Goal: Transaction & Acquisition: Purchase product/service

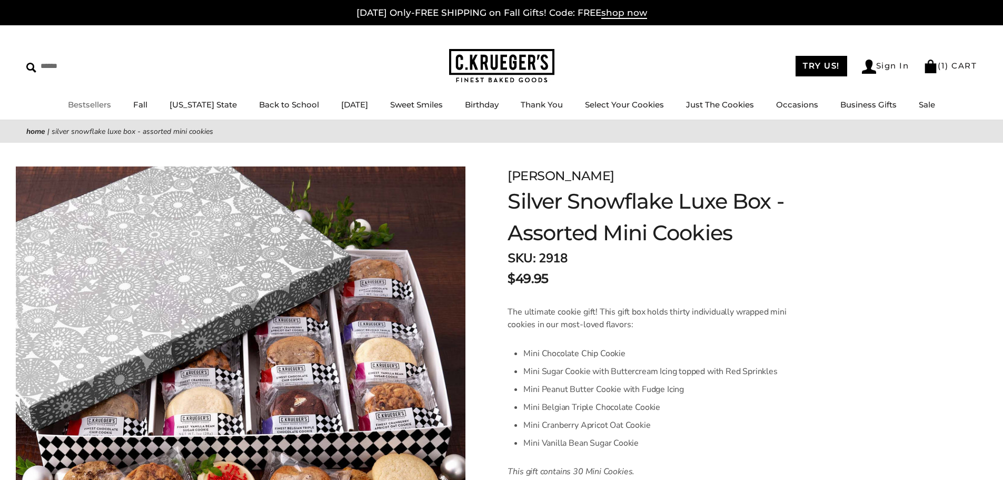
click at [91, 105] on link "Bestsellers" at bounding box center [89, 104] width 43 height 10
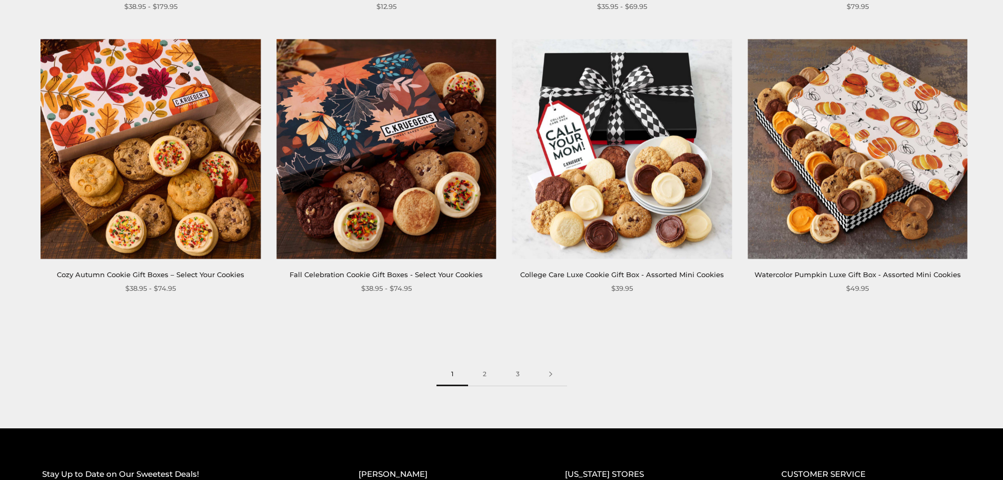
scroll to position [1632, 0]
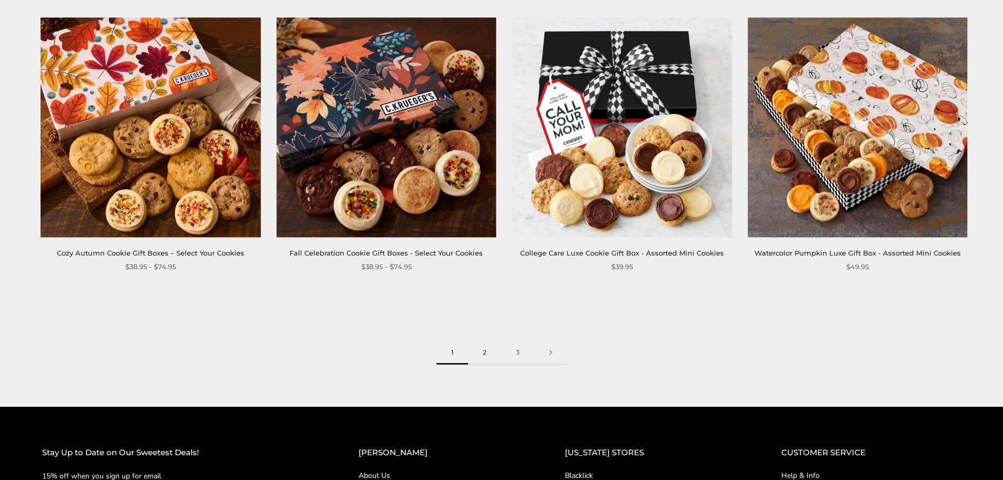
click at [486, 351] on link "2" at bounding box center [484, 353] width 33 height 24
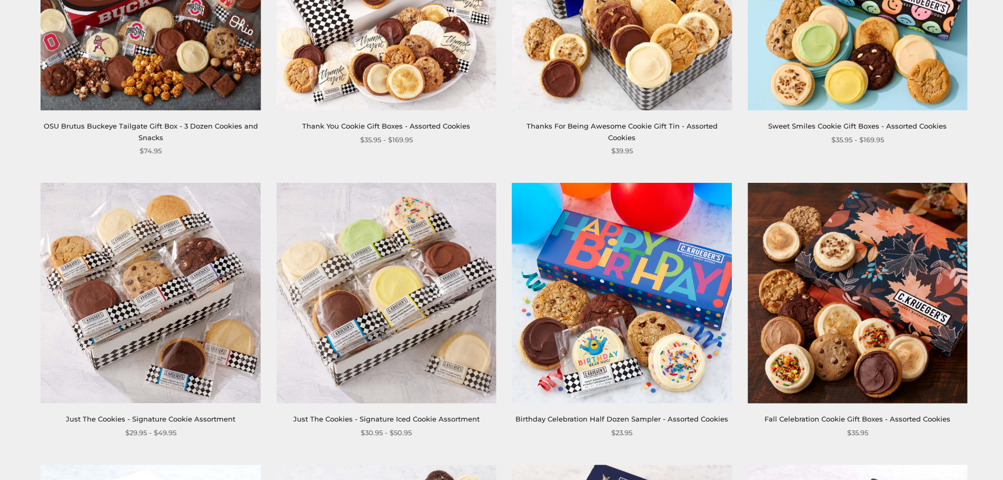
scroll to position [1000, 0]
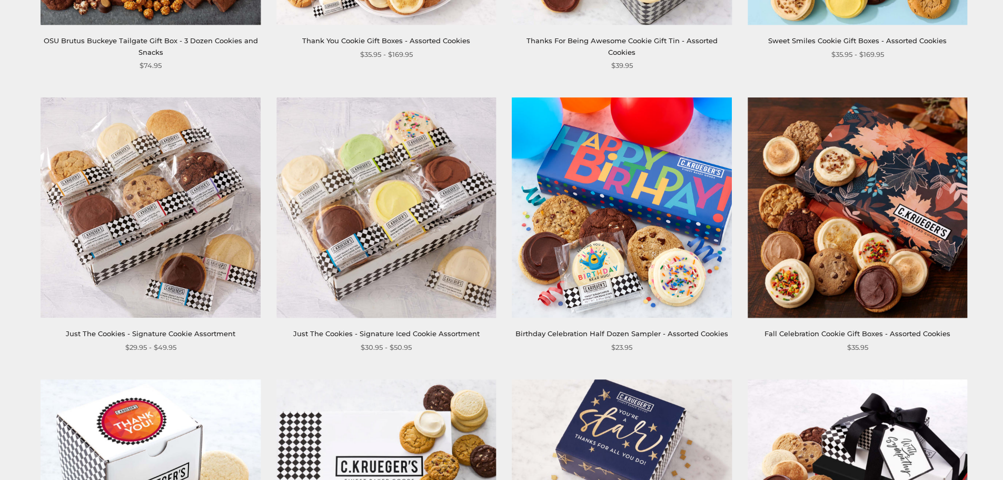
click at [874, 331] on link "Fall Celebration Cookie Gift Boxes - Assorted Cookies" at bounding box center [857, 333] width 186 height 8
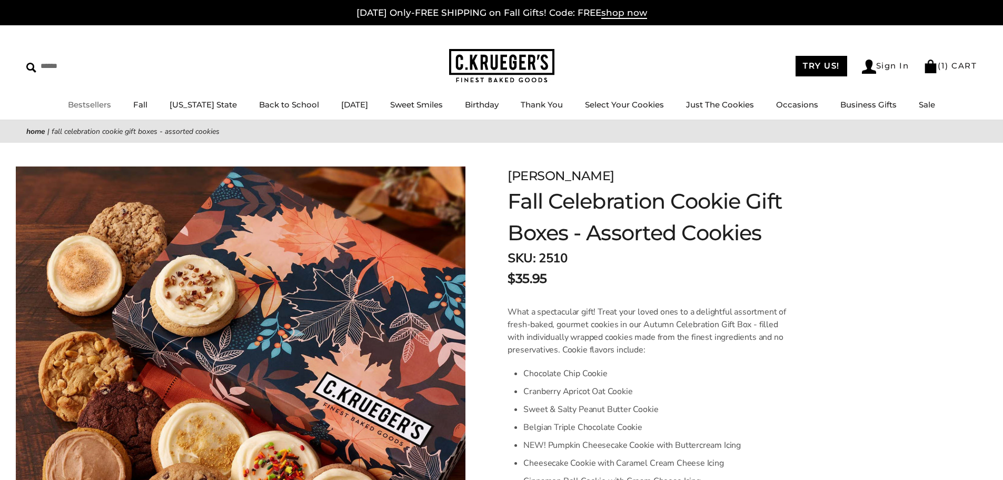
click at [95, 108] on link "Bestsellers" at bounding box center [89, 104] width 43 height 10
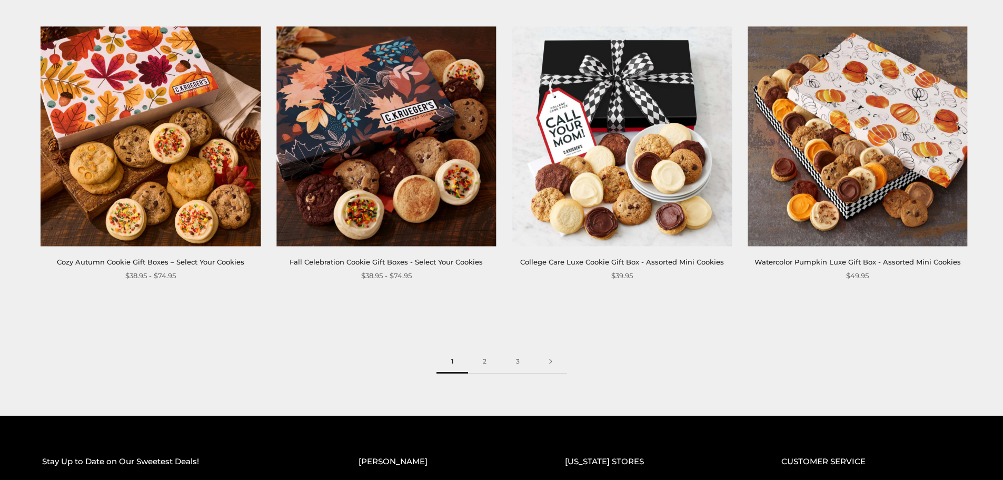
scroll to position [1684, 0]
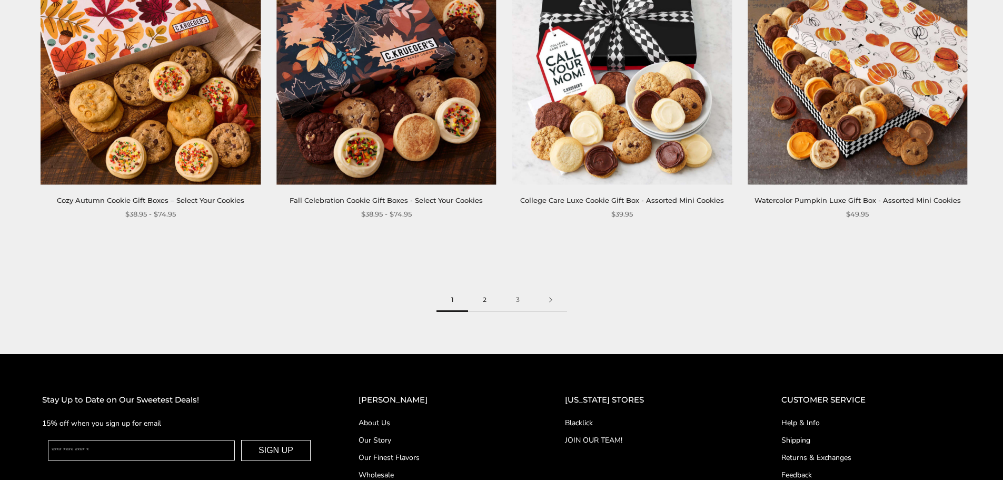
click at [486, 294] on link "2" at bounding box center [484, 300] width 33 height 24
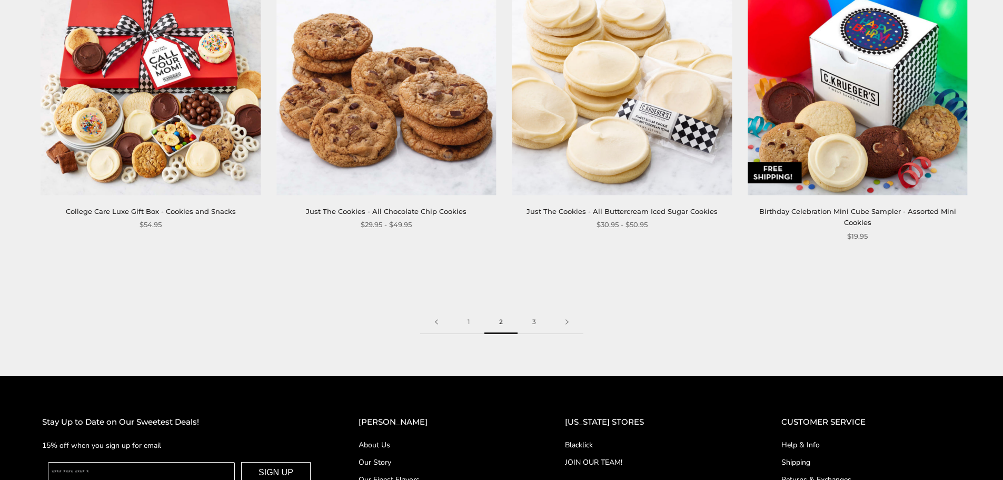
scroll to position [1737, 0]
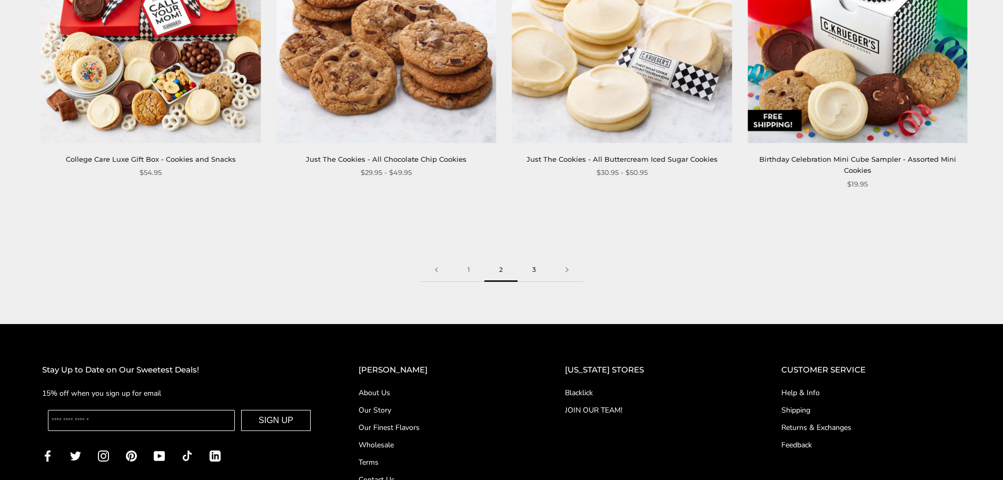
click at [531, 270] on link "3" at bounding box center [533, 270] width 33 height 24
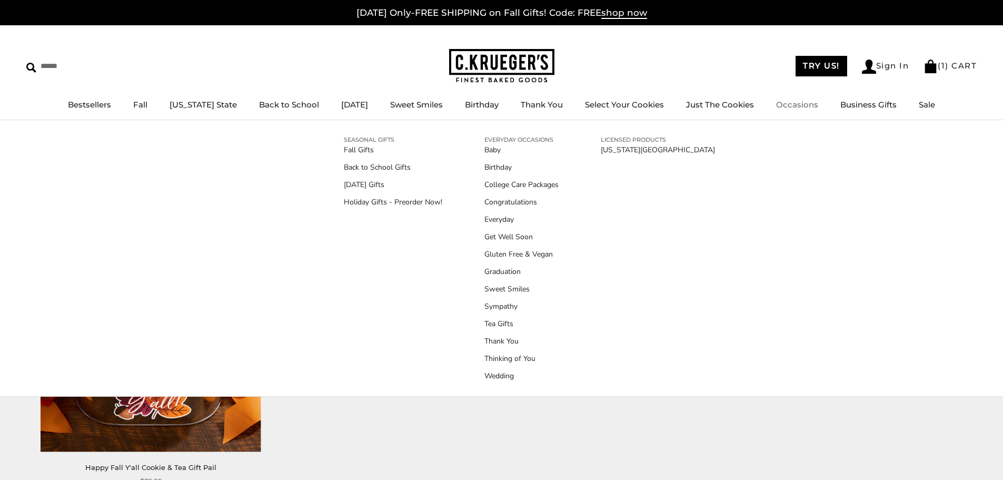
click at [776, 106] on link "Occasions" at bounding box center [797, 104] width 42 height 10
click at [510, 215] on link "Everyday" at bounding box center [521, 219] width 74 height 11
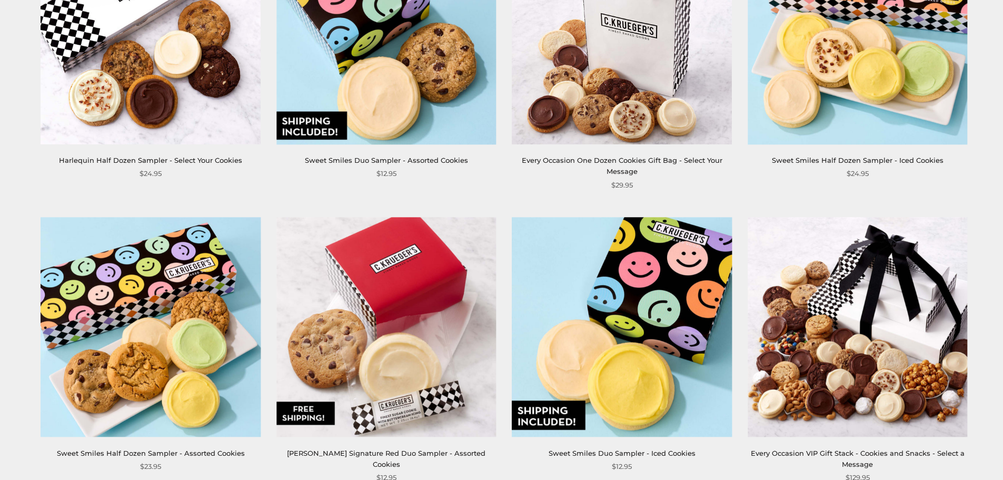
scroll to position [1632, 0]
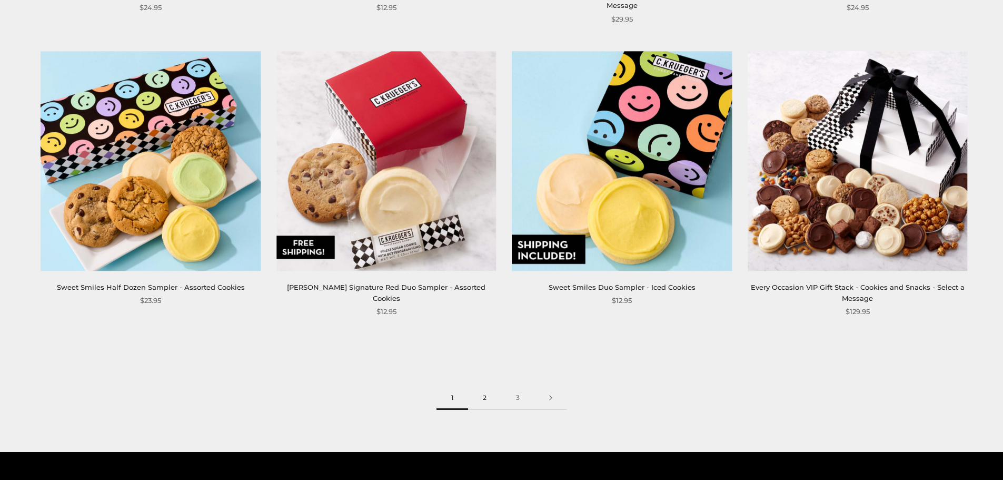
click at [484, 386] on link "2" at bounding box center [484, 398] width 33 height 24
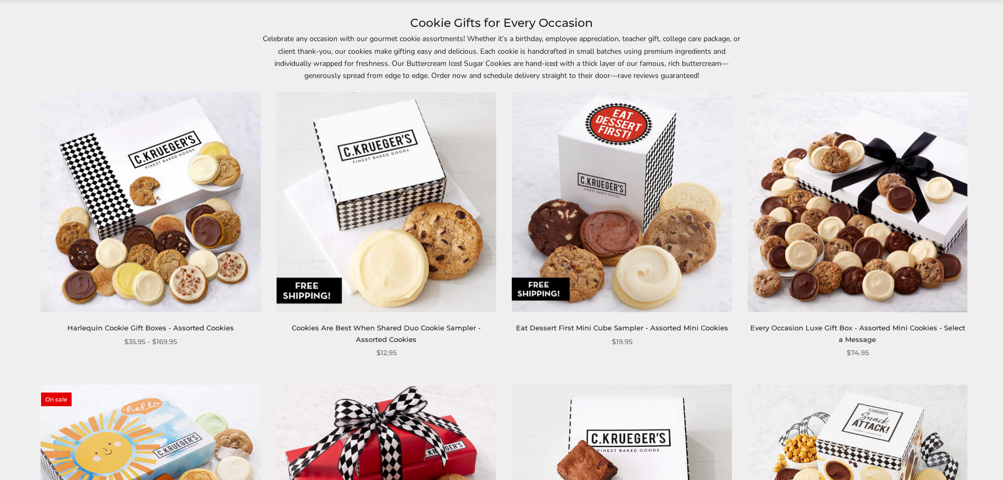
scroll to position [158, 0]
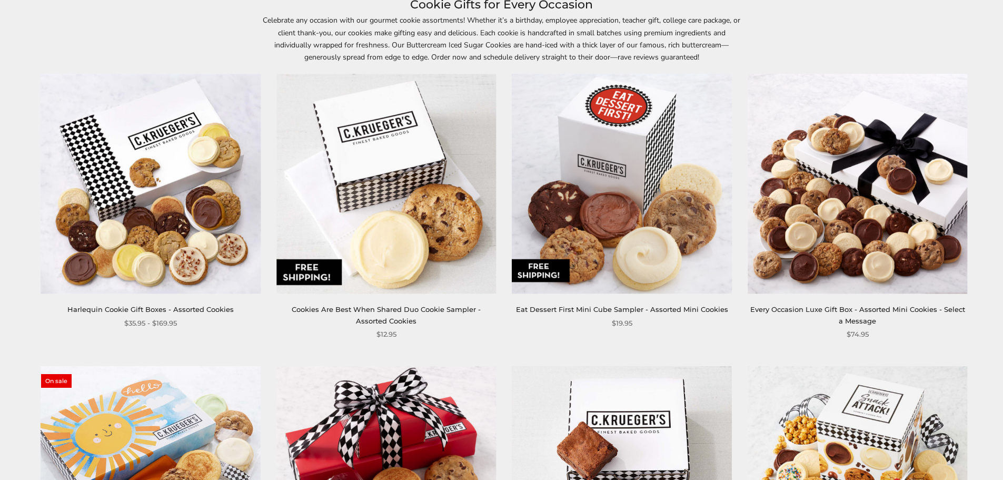
click at [176, 316] on div "Harlequin Cookie Gift Boxes - Assorted Cookies $35.95 - $169.95" at bounding box center [151, 316] width 220 height 25
click at [177, 305] on link "Harlequin Cookie Gift Boxes - Assorted Cookies" at bounding box center [150, 309] width 166 height 8
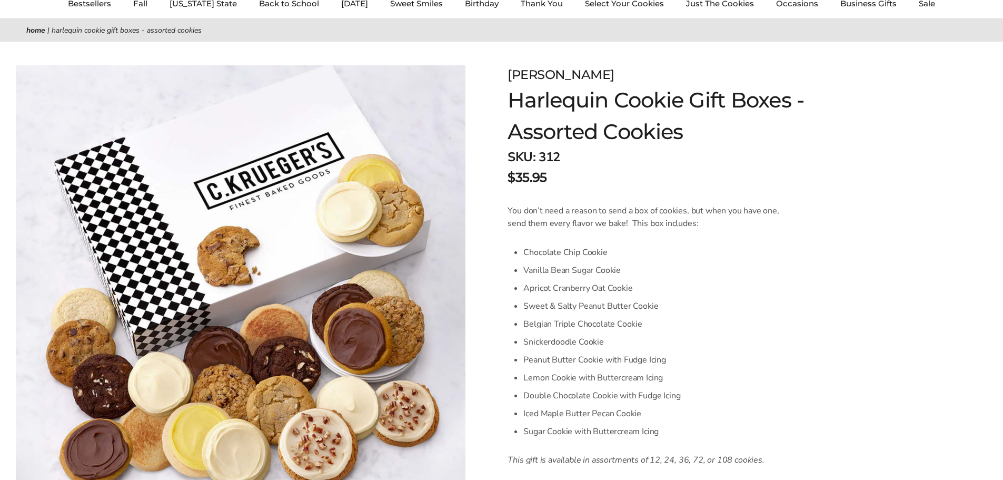
scroll to position [105, 0]
